Goal: Find specific page/section: Find specific page/section

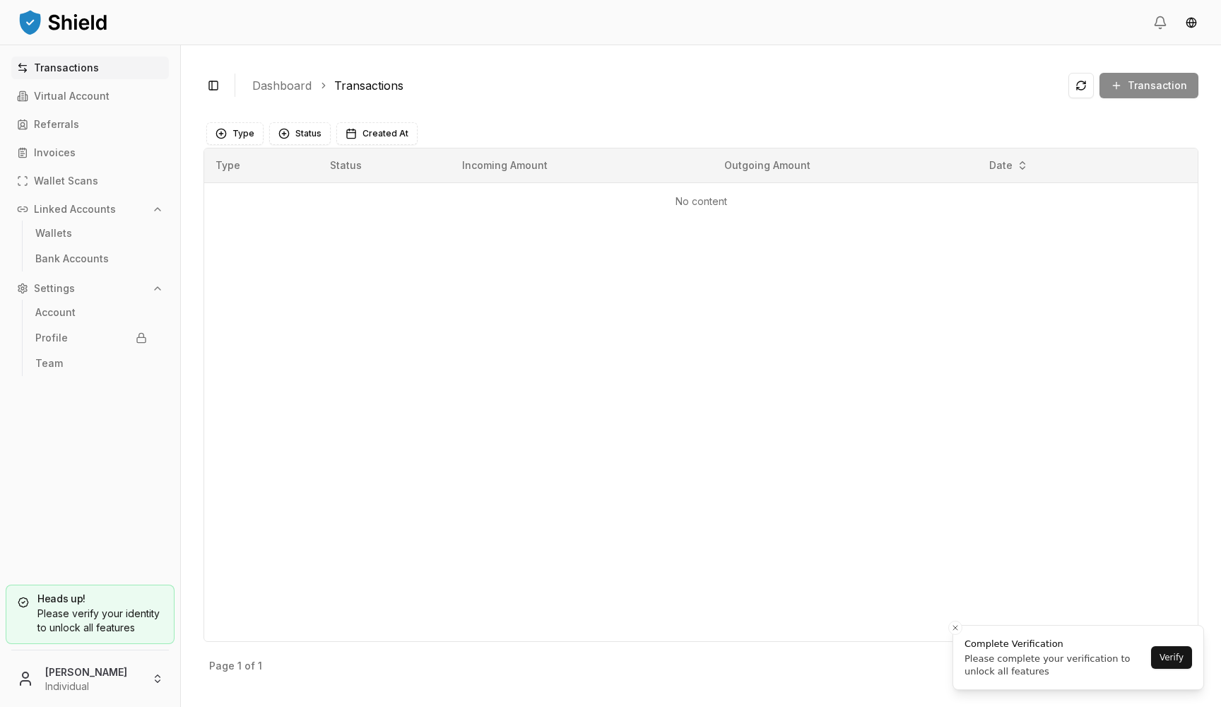
click at [92, 673] on html "Transactions Virtual Account Referrals Invoices Wallet Scans Linked Accounts Wa…" at bounding box center [610, 353] width 1221 height 707
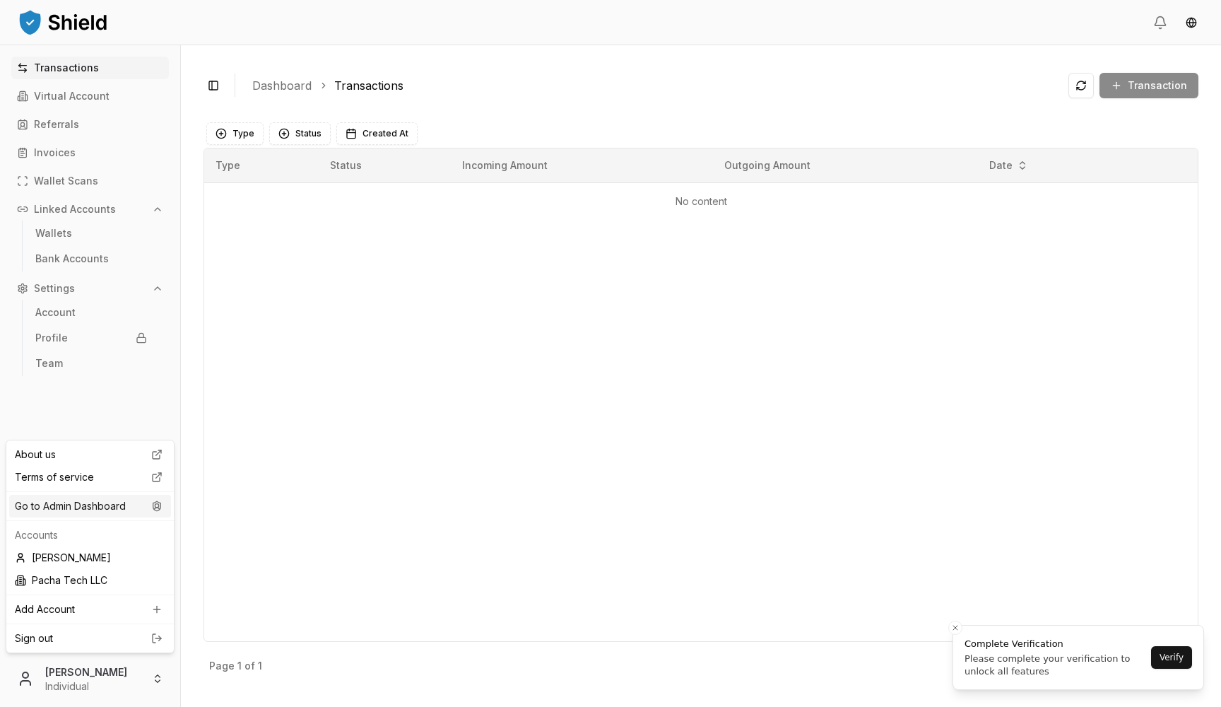
click at [120, 505] on div "Go to Admin Dashboard" at bounding box center [90, 506] width 162 height 23
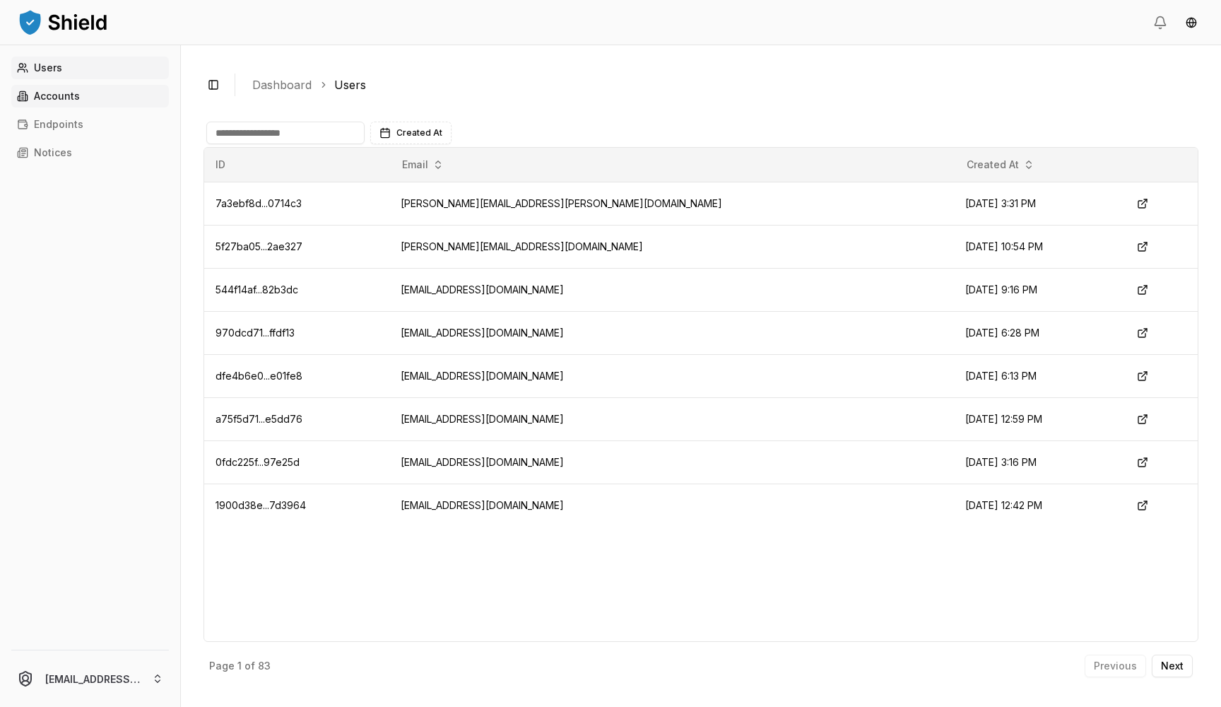
click at [122, 100] on link "Accounts" at bounding box center [90, 96] width 158 height 23
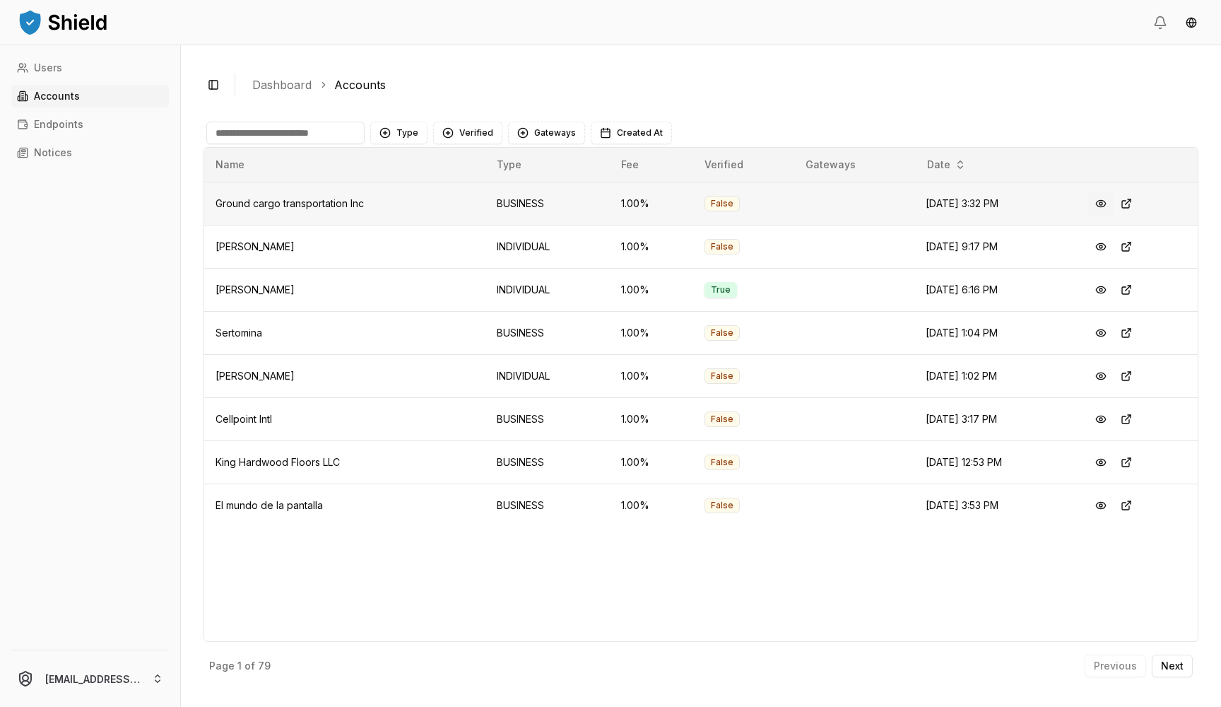
click at [1110, 205] on button at bounding box center [1100, 203] width 25 height 25
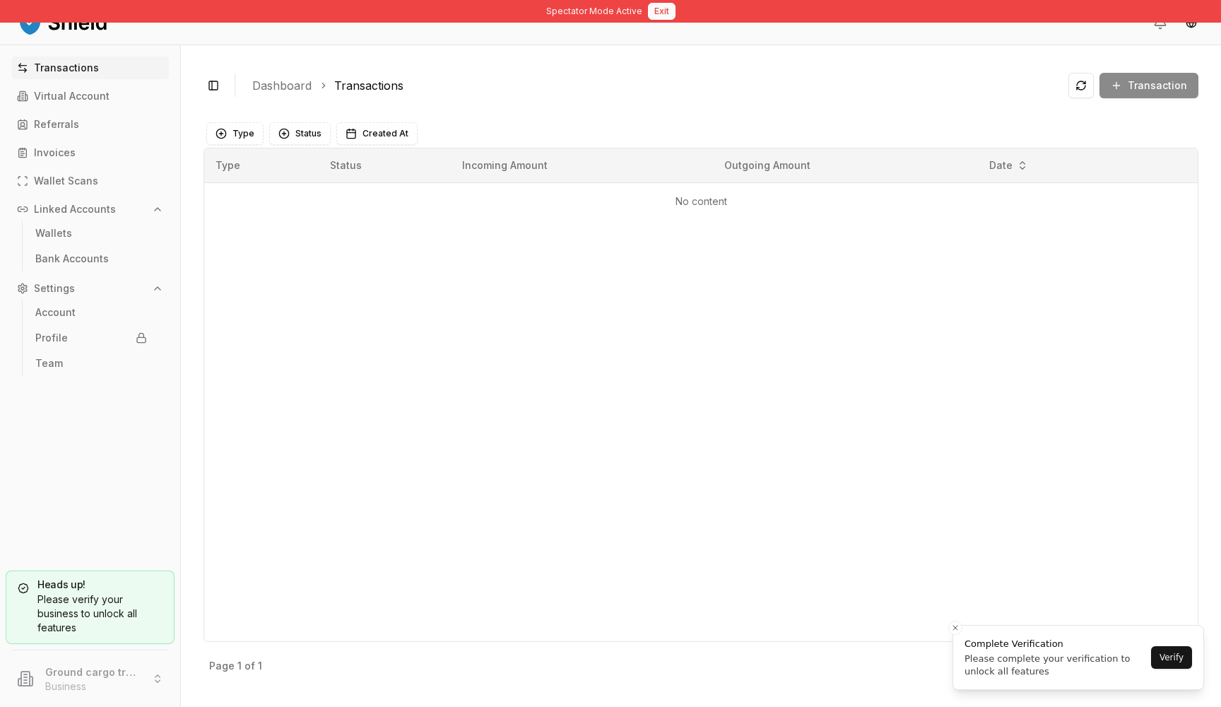
click at [660, 7] on button "Exit" at bounding box center [662, 11] width 28 height 17
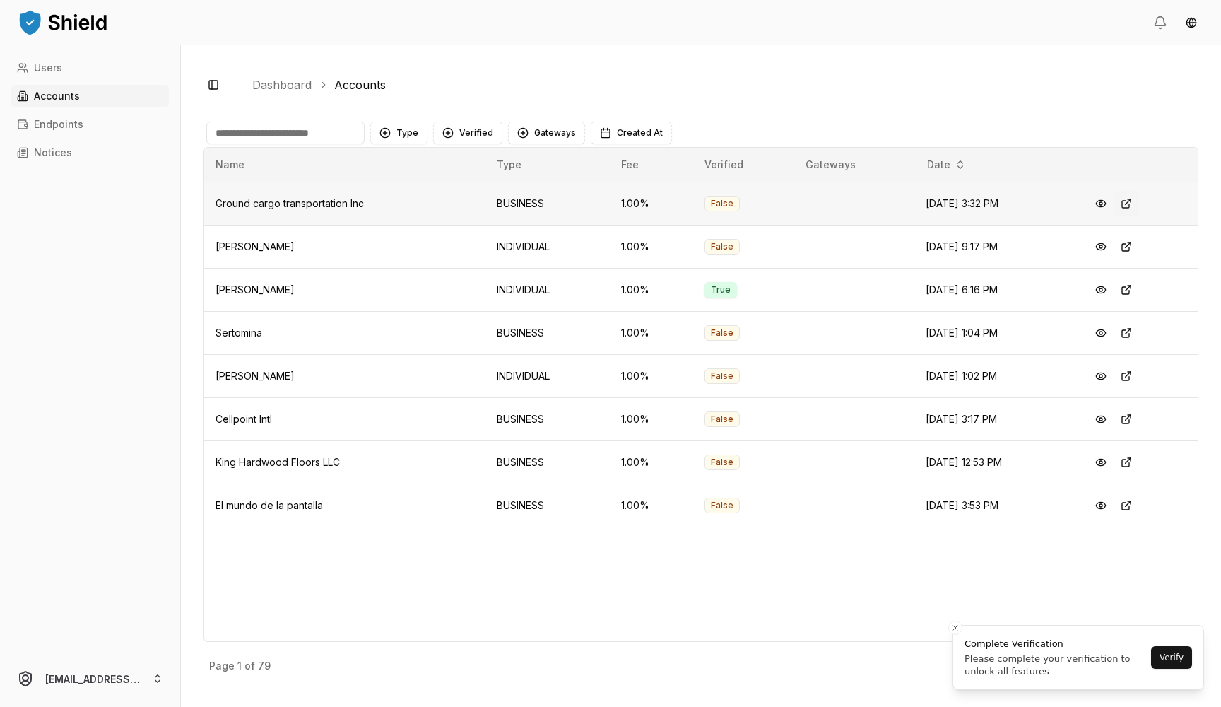
click at [1133, 205] on button at bounding box center [1126, 203] width 25 height 25
click at [1131, 197] on button at bounding box center [1126, 203] width 25 height 25
